Goal: Task Accomplishment & Management: Manage account settings

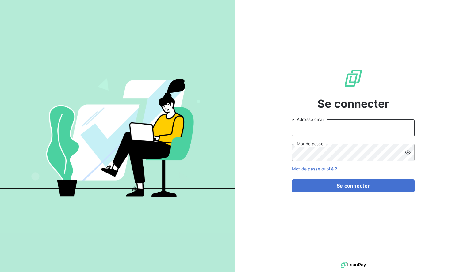
type input "[EMAIL_ADDRESS][DOMAIN_NAME]"
click at [352, 179] on form "[EMAIL_ADDRESS][DOMAIN_NAME] Adresse email Mot de passe Mot de passe oublié ? S…" at bounding box center [353, 156] width 123 height 73
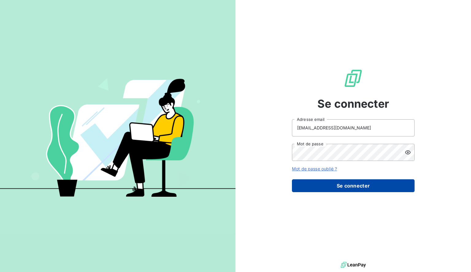
click at [354, 192] on button "Se connecter" at bounding box center [353, 186] width 123 height 13
click at [352, 190] on button "Se connecter" at bounding box center [353, 186] width 123 height 13
